Goal: Information Seeking & Learning: Find specific fact

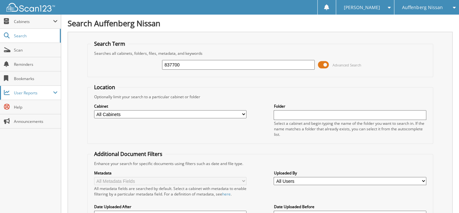
type input "837700"
click at [456, 97] on div "Search Auffenberg Nissan Search Term Searches all cabinets, folders, files, met…" at bounding box center [260, 183] width 398 height 367
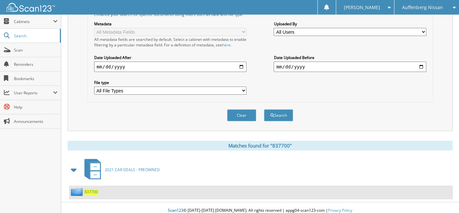
click at [91, 189] on span "837700" at bounding box center [91, 192] width 14 height 6
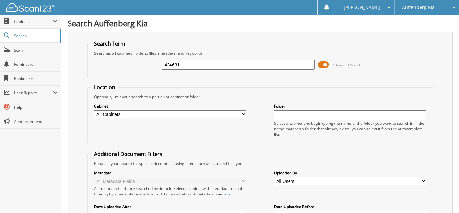
type input "424631"
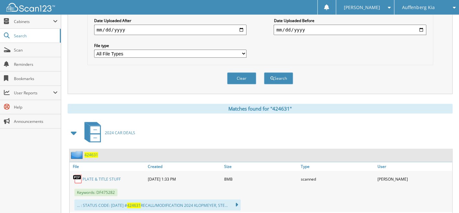
click at [91, 152] on span "424631" at bounding box center [91, 155] width 14 height 6
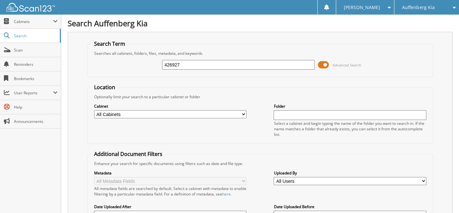
type input "426927"
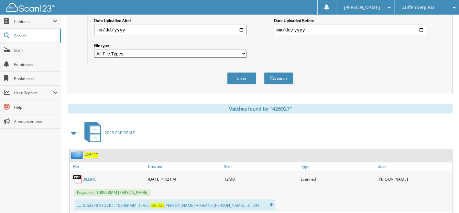
click at [92, 152] on span "426927" at bounding box center [91, 155] width 14 height 6
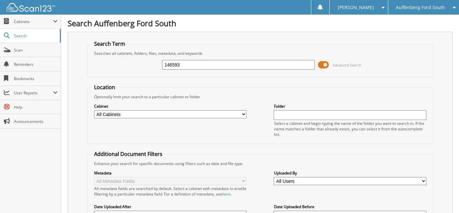
type input "146593"
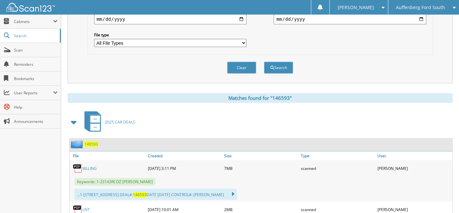
scroll to position [273, 0]
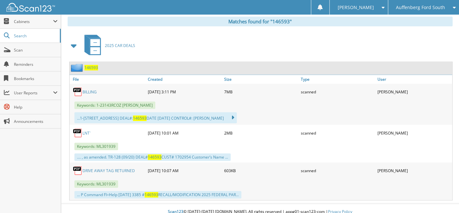
click at [92, 65] on span "146593" at bounding box center [91, 68] width 14 height 6
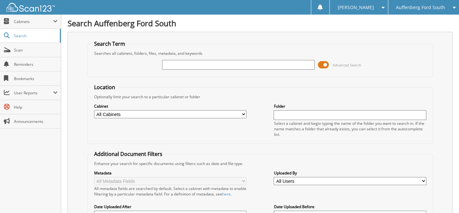
click at [250, 62] on input "text" at bounding box center [238, 65] width 152 height 10
type input "146238"
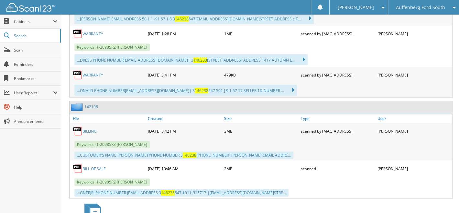
scroll to position [558, 0]
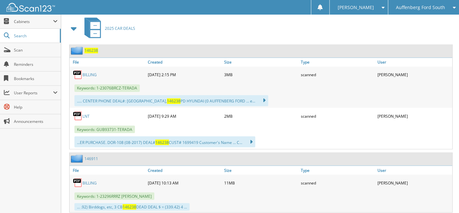
click at [92, 48] on span "146238" at bounding box center [91, 51] width 14 height 6
